Goal: Task Accomplishment & Management: Use online tool/utility

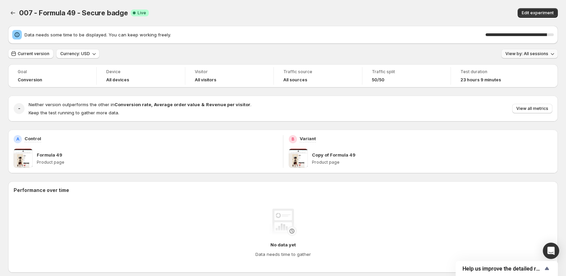
click at [529, 56] on span "View by: All sessions" at bounding box center [526, 53] width 43 height 5
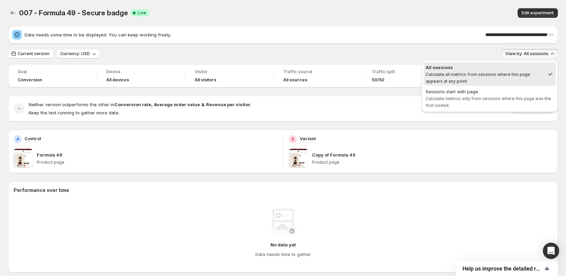
click at [529, 56] on span "View by: All sessions" at bounding box center [526, 53] width 43 height 5
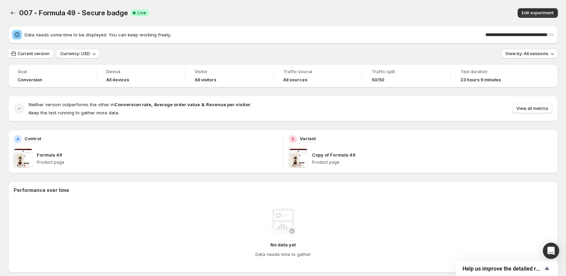
click at [443, 18] on div "007 - Formula 49 - Secure badge. This page is ready 007 - Formula 49 - Secure b…" at bounding box center [283, 13] width 550 height 26
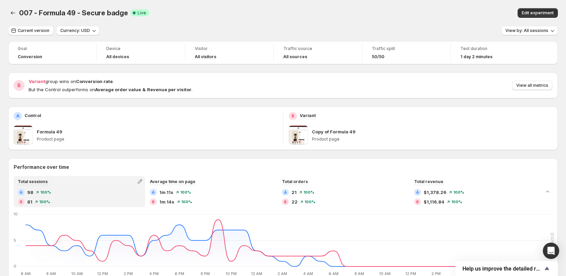
click at [422, 32] on div "Current version Currency: USD View by: All sessions" at bounding box center [283, 31] width 550 height 10
